Goal: Contribute content: Add original content to the website for others to see

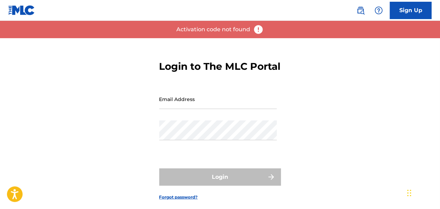
click at [222, 109] on input "Email Address" at bounding box center [218, 99] width 118 height 20
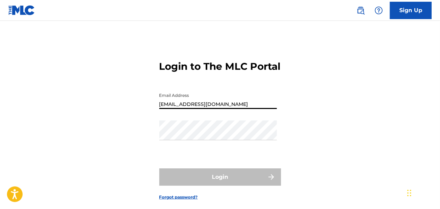
type input "[EMAIL_ADDRESS][DOMAIN_NAME]"
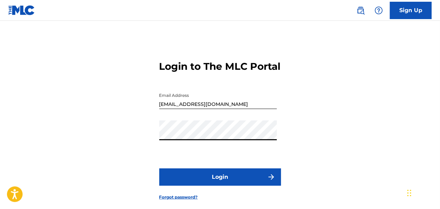
click at [159, 169] on button "Login" at bounding box center [220, 177] width 122 height 17
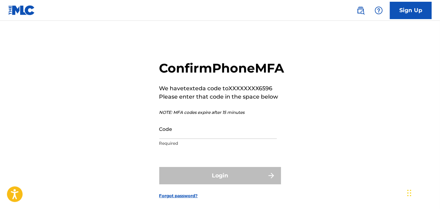
click at [175, 139] on input "Code" at bounding box center [218, 129] width 118 height 20
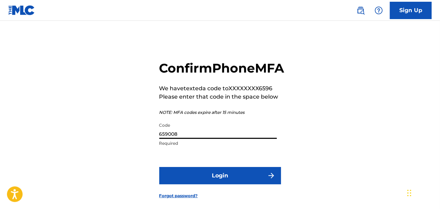
type input "659008"
click at [226, 185] on button "Login" at bounding box center [220, 175] width 122 height 17
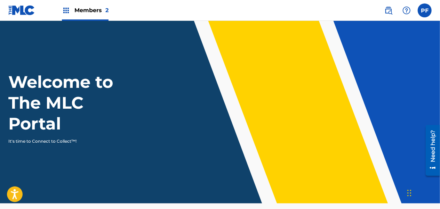
click at [425, 10] on label at bounding box center [425, 10] width 14 height 14
click at [425, 10] on input "PF [PERSON_NAME] [EMAIL_ADDRESS][DOMAIN_NAME] Notification Preferences Profile …" at bounding box center [425, 10] width 0 height 0
click at [285, 11] on nav "Members 2 PF PF [PERSON_NAME] [EMAIL_ADDRESS][DOMAIN_NAME] Notification Prefere…" at bounding box center [220, 10] width 440 height 21
click at [66, 15] on div "Members 2" at bounding box center [85, 10] width 47 height 21
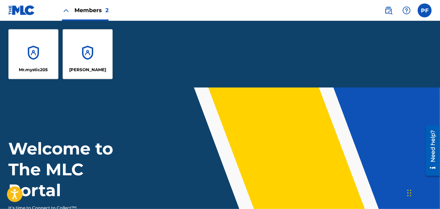
click at [49, 47] on div "Mr.mystic205" at bounding box center [33, 54] width 50 height 50
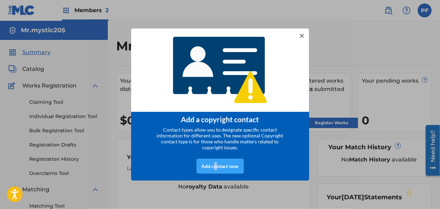
click at [216, 165] on div "Add contact now" at bounding box center [219, 166] width 47 height 15
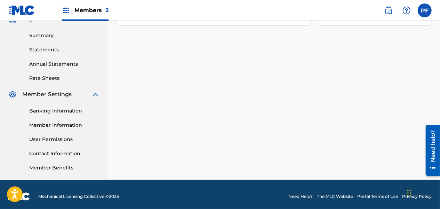
scroll to position [222, 0]
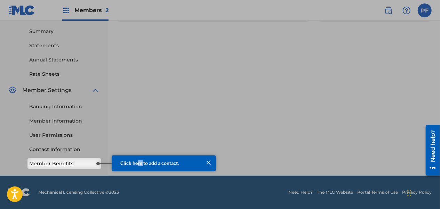
click at [142, 166] on div "Click here to add a contact." at bounding box center [163, 163] width 87 height 6
drag, startPoint x: 142, startPoint y: 166, endPoint x: 154, endPoint y: 166, distance: 11.5
click at [154, 166] on div "Click here to add a contact." at bounding box center [163, 163] width 87 height 6
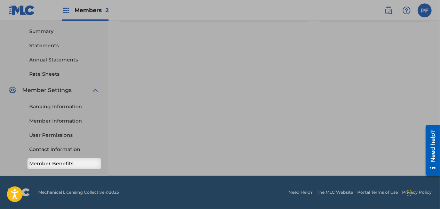
click at [72, 163] on link "Member Benefits" at bounding box center [64, 163] width 70 height 7
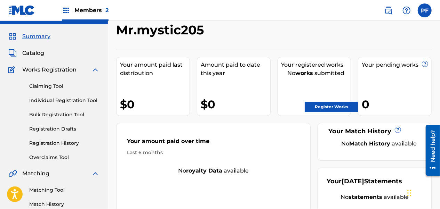
scroll to position [13, 0]
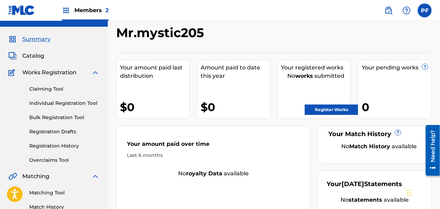
click at [340, 111] on link "Register Works" at bounding box center [332, 110] width 54 height 10
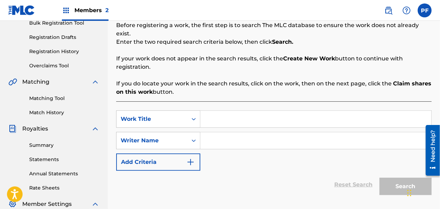
scroll to position [139, 0]
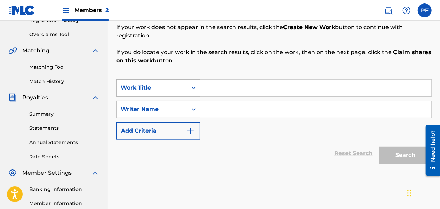
click at [198, 82] on div "Search Form" at bounding box center [193, 88] width 13 height 13
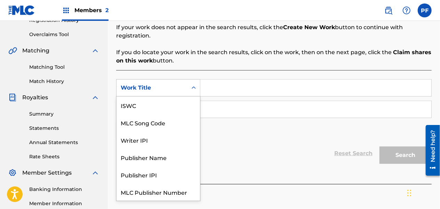
scroll to position [17, 0]
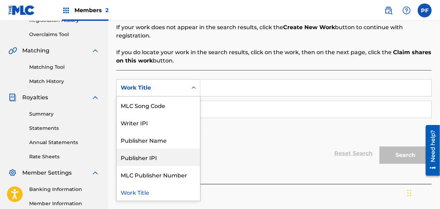
click at [155, 149] on div "Publisher IPI" at bounding box center [157, 157] width 83 height 17
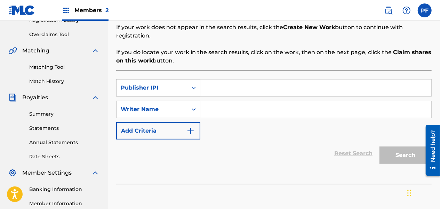
click at [207, 82] on input "Search Form" at bounding box center [315, 88] width 231 height 17
drag, startPoint x: 321, startPoint y: 4, endPoint x: 291, endPoint y: 75, distance: 77.8
click at [291, 80] on input "`" at bounding box center [315, 88] width 231 height 17
type input "`1137380957"
click at [217, 104] on input "Search Form" at bounding box center [315, 109] width 231 height 17
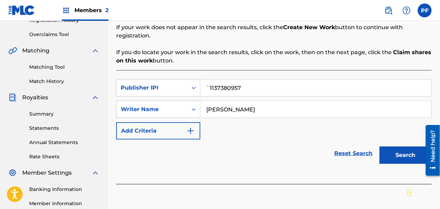
click at [402, 153] on button "Search" at bounding box center [405, 155] width 52 height 17
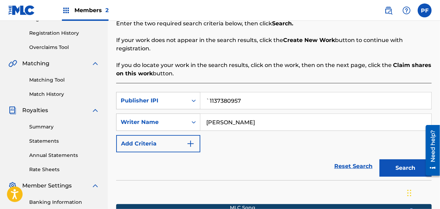
scroll to position [126, 0]
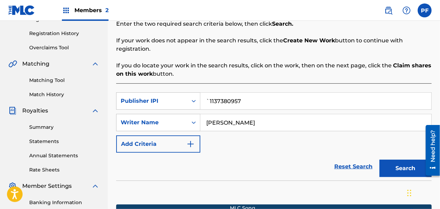
click at [273, 114] on input "[PERSON_NAME]" at bounding box center [315, 122] width 231 height 17
type input "P"
type input "mystic"
click at [191, 118] on div "Search Form" at bounding box center [193, 122] width 13 height 13
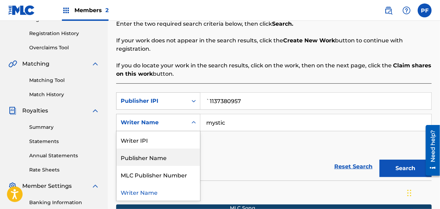
click at [152, 151] on div "Publisher Name" at bounding box center [157, 157] width 83 height 17
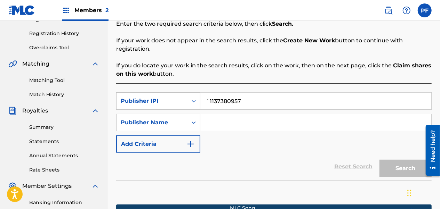
click at [207, 114] on input "Search Form" at bounding box center [315, 122] width 231 height 17
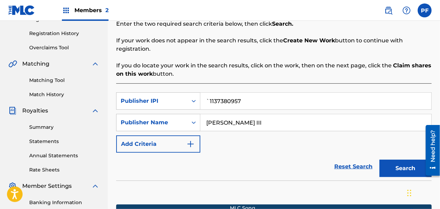
type input "[PERSON_NAME] III"
drag, startPoint x: 413, startPoint y: 154, endPoint x: 410, endPoint y: 152, distance: 4.1
click at [410, 160] on button "Search" at bounding box center [405, 168] width 52 height 17
click at [172, 138] on button "Add Criteria" at bounding box center [158, 144] width 84 height 17
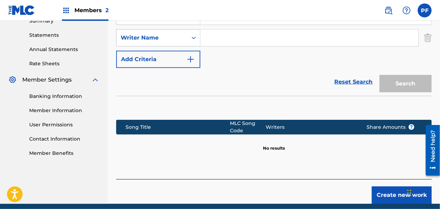
scroll to position [243, 0]
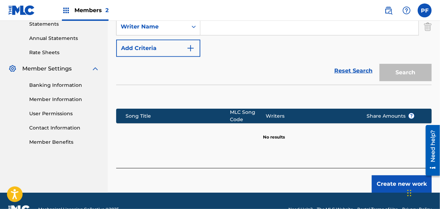
click at [412, 176] on button "Create new work" at bounding box center [402, 184] width 60 height 17
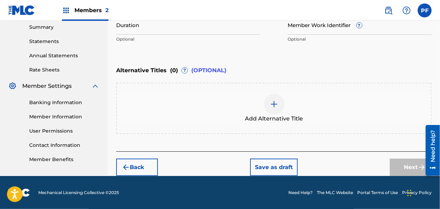
click at [267, 103] on div at bounding box center [274, 104] width 21 height 21
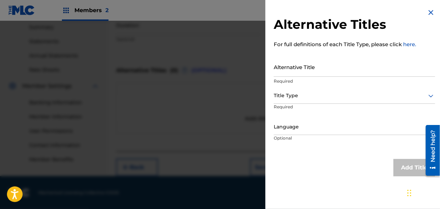
click at [428, 13] on img at bounding box center [431, 12] width 8 height 8
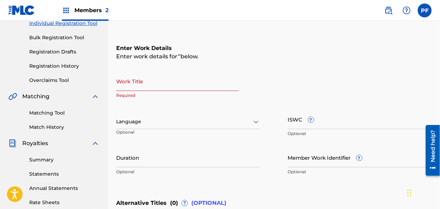
scroll to position [104, 0]
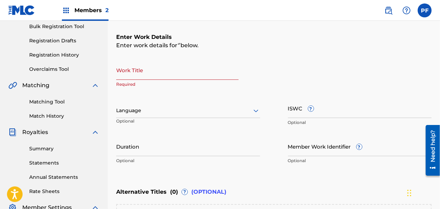
click at [51, 29] on link "Bulk Registration Tool" at bounding box center [64, 26] width 70 height 7
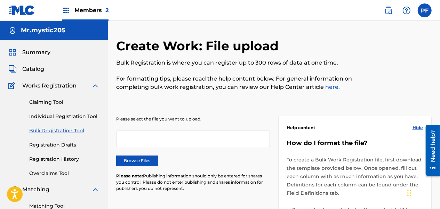
click at [150, 160] on label "Browse Files" at bounding box center [137, 161] width 42 height 10
click at [0, 0] on input "Browse Files" at bounding box center [0, 0] width 0 height 0
click at [71, 117] on link "Individual Registration Tool" at bounding box center [64, 116] width 70 height 7
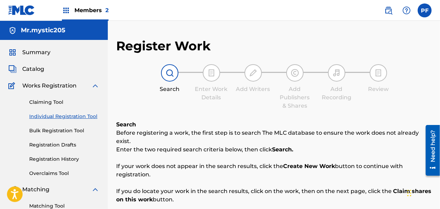
click at [53, 102] on link "Claiming Tool" at bounding box center [64, 102] width 70 height 7
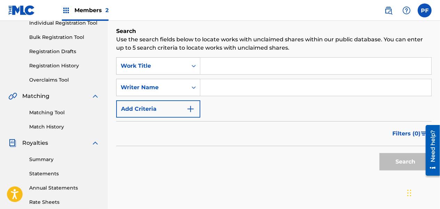
scroll to position [104, 0]
